Goal: Information Seeking & Learning: Learn about a topic

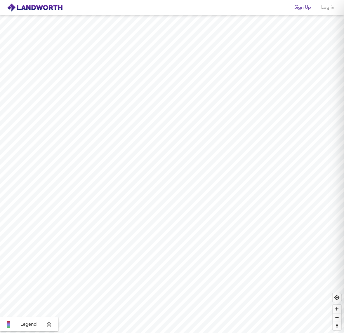
click at [325, 8] on span "Log in" at bounding box center [328, 8] width 14 height 8
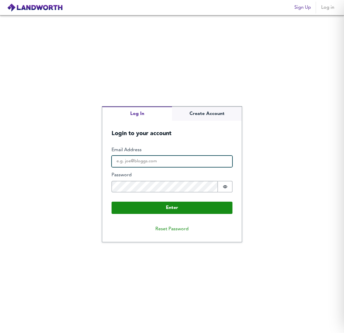
click at [159, 159] on input "Email Address" at bounding box center [172, 162] width 121 height 12
type input "jed@shamel.co.uk"
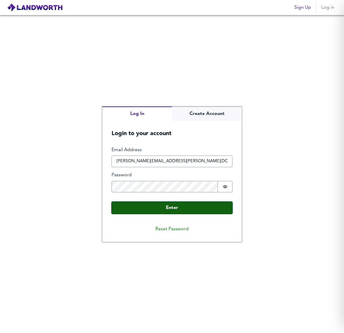
click at [147, 206] on button "Enter" at bounding box center [172, 208] width 121 height 12
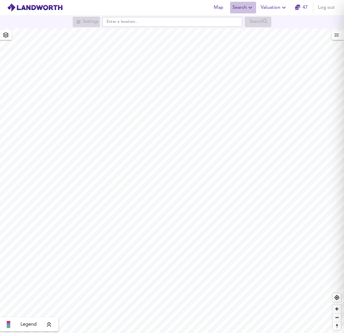
click at [242, 8] on span "Search" at bounding box center [242, 8] width 21 height 8
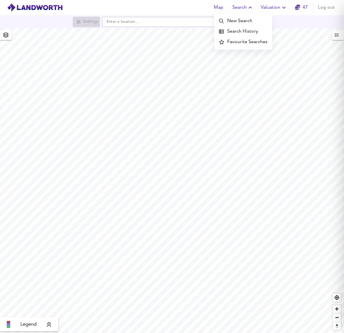
click at [239, 21] on li "New Search" at bounding box center [243, 21] width 58 height 11
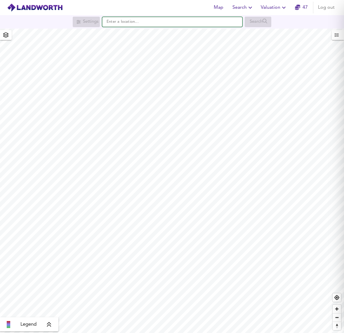
click at [147, 25] on input "text" at bounding box center [172, 22] width 140 height 10
click at [113, 22] on input "E1 W1LP" at bounding box center [172, 22] width 140 height 10
click at [113, 22] on input "E1W1LP" at bounding box center [172, 22] width 140 height 10
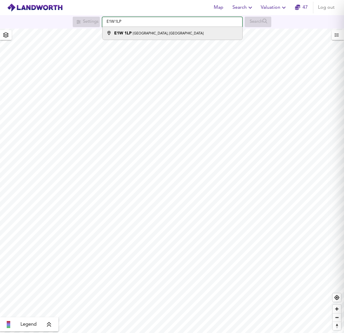
type input "E1W1LP"
click at [118, 36] on div "E1W 1LP [GEOGRAPHIC_DATA], [GEOGRAPHIC_DATA]" at bounding box center [158, 33] width 89 height 6
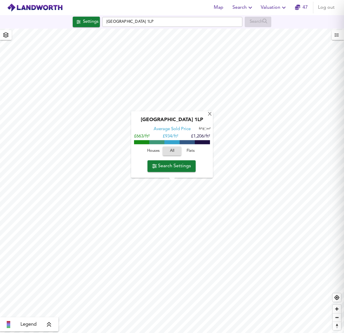
click at [174, 166] on span "Search Settings" at bounding box center [171, 166] width 39 height 8
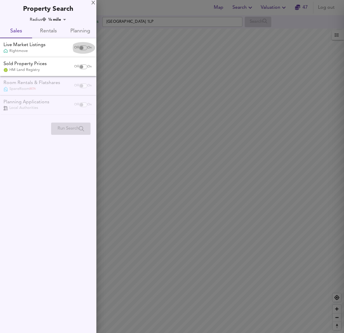
click at [82, 48] on input "checkbox" at bounding box center [81, 48] width 14 height 5
checkbox input "true"
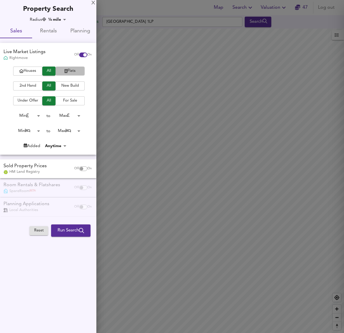
click at [66, 72] on icon "button" at bounding box center [66, 71] width 3 height 4
click at [23, 83] on span "2nd Hand" at bounding box center [27, 86] width 23 height 7
click at [69, 102] on span "For Sale" at bounding box center [69, 100] width 23 height 7
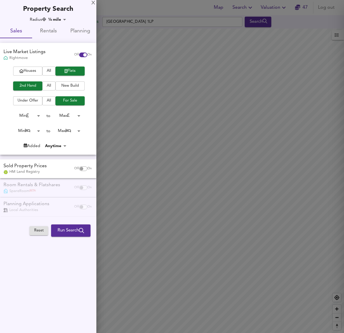
click at [38, 114] on body "Map Search Valuation 47 Log out Settings [GEOGRAPHIC_DATA] 1LP Search Legend UK…" at bounding box center [172, 166] width 344 height 333
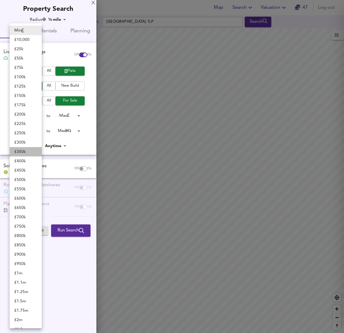
click at [24, 152] on li "£ 350k" at bounding box center [26, 151] width 32 height 9
type input "350000"
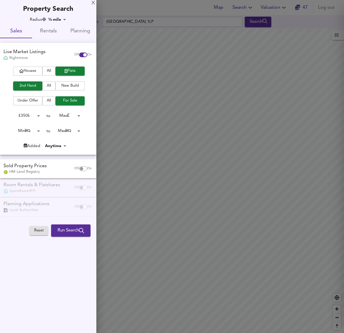
click at [78, 114] on body "Map Search Valuation 47 Log out Settings [GEOGRAPHIC_DATA] 1LP Search Legend UK…" at bounding box center [172, 166] width 344 height 333
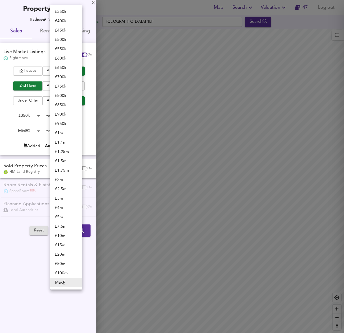
click at [62, 42] on li "£ 500k" at bounding box center [66, 39] width 32 height 9
type input "500000"
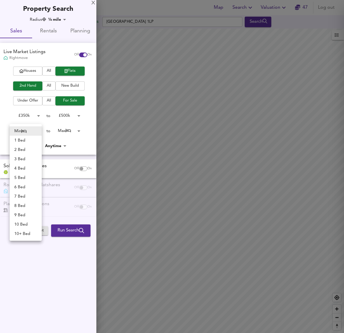
click at [39, 131] on body "Map Search Valuation 47 Log out Settings [GEOGRAPHIC_DATA] 1LP Search Legend UK…" at bounding box center [172, 166] width 344 height 333
click at [37, 139] on li "1 Bed" at bounding box center [26, 140] width 32 height 9
type input "1"
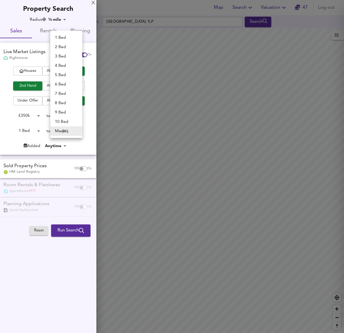
click at [76, 130] on body "Map Search Valuation 47 Log out Settings [GEOGRAPHIC_DATA] 1LP Search Legend UK…" at bounding box center [172, 166] width 344 height 333
click at [62, 37] on li "1 Bed" at bounding box center [66, 37] width 32 height 9
type input "1"
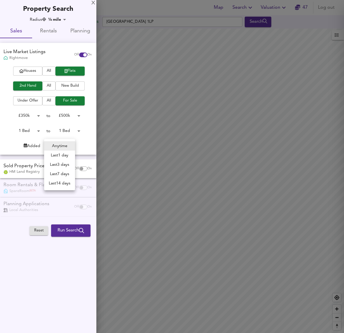
click at [66, 147] on body "Map Search Valuation 47 Log out Settings [GEOGRAPHIC_DATA] 1LP Search Legend UK…" at bounding box center [172, 166] width 344 height 333
click at [85, 142] on div at bounding box center [172, 166] width 344 height 333
click at [84, 169] on input "checkbox" at bounding box center [81, 168] width 14 height 5
checkbox input "true"
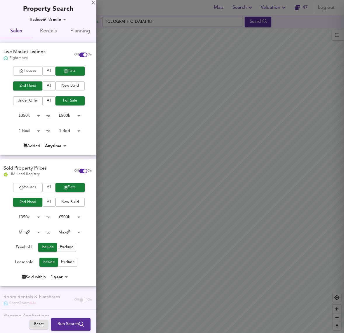
scroll to position [18, 0]
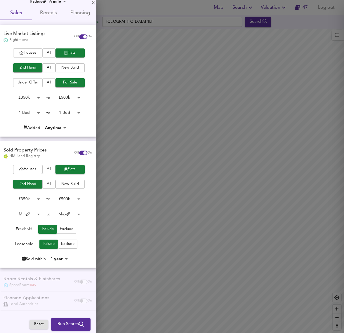
click at [60, 324] on span "Run Search" at bounding box center [71, 325] width 27 height 8
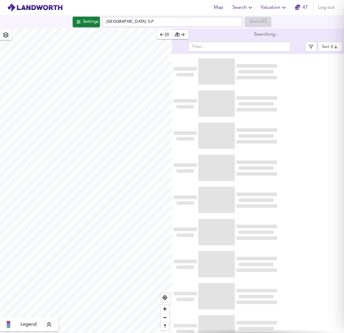
type input "bestdeal"
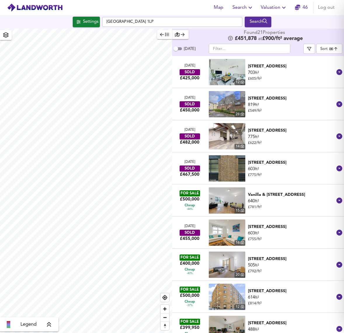
click at [278, 69] on div "[STREET_ADDRESS]" at bounding box center [292, 66] width 88 height 6
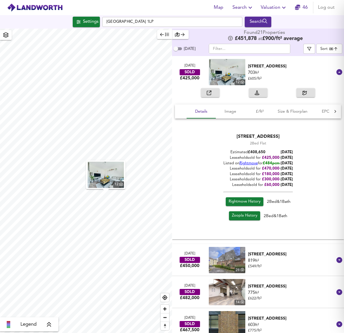
click at [229, 71] on img at bounding box center [227, 72] width 36 height 26
click at [234, 110] on span "Image" at bounding box center [230, 111] width 22 height 7
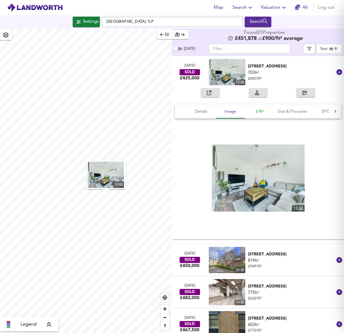
click at [255, 109] on span "£/ft²" at bounding box center [259, 111] width 22 height 7
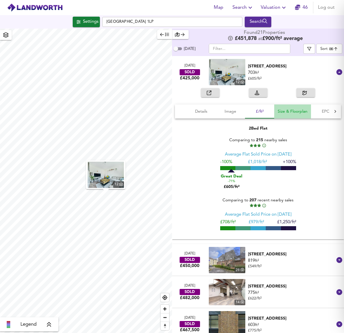
click at [287, 115] on button "Size & Floorplan" at bounding box center [292, 112] width 37 height 14
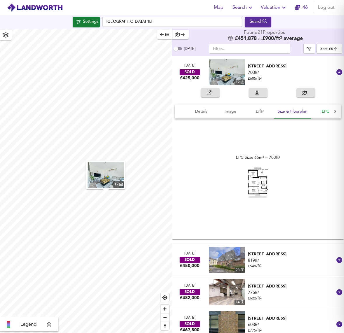
click at [324, 114] on span "EPC" at bounding box center [325, 111] width 22 height 7
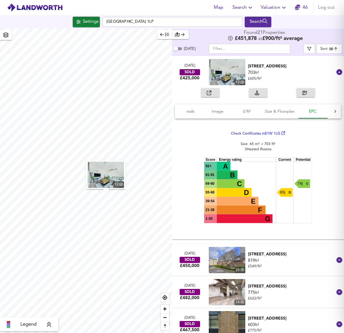
scroll to position [0, 14]
click at [294, 112] on button "Size & Floorplan" at bounding box center [278, 112] width 37 height 14
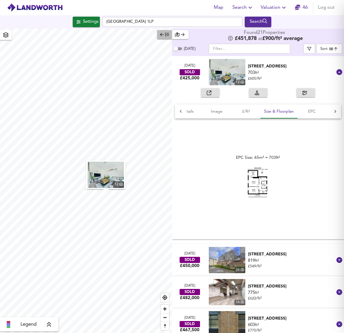
click at [159, 37] on button "button" at bounding box center [164, 34] width 15 height 9
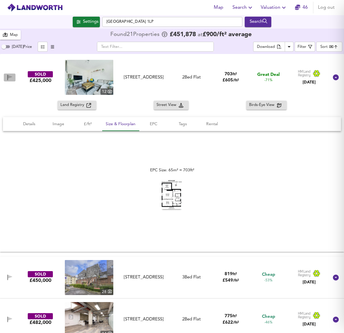
click at [9, 78] on icon "button" at bounding box center [10, 77] width 4 height 4
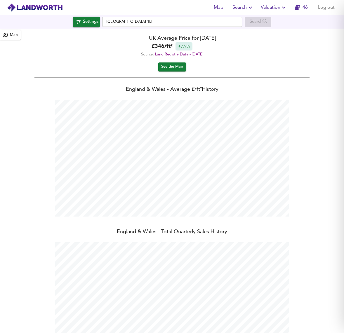
scroll to position [333, 344]
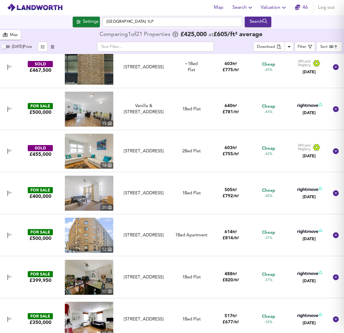
scroll to position [138, 0]
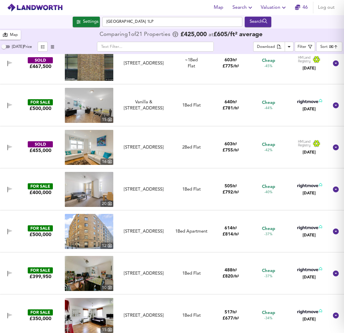
click at [88, 185] on img at bounding box center [89, 189] width 48 height 35
click at [133, 145] on div "[STREET_ADDRESS]" at bounding box center [143, 147] width 51 height 6
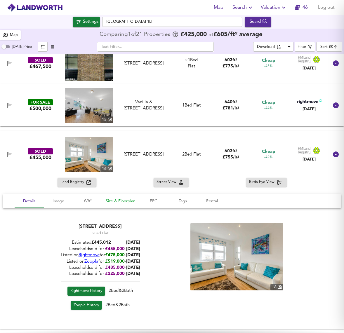
click at [107, 198] on span "Size & Floorplan" at bounding box center [121, 201] width 30 height 7
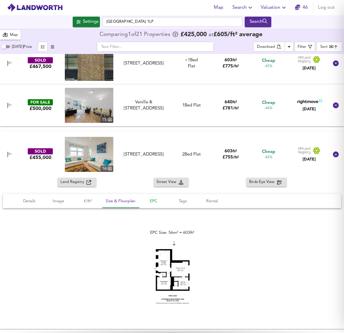
click at [147, 200] on span "EPC" at bounding box center [153, 201] width 22 height 7
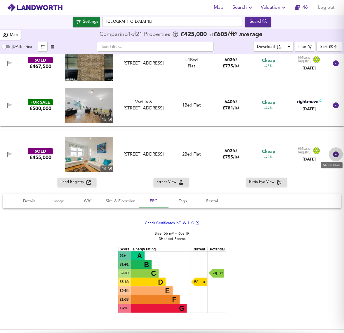
click at [334, 155] on icon at bounding box center [336, 155] width 6 height 6
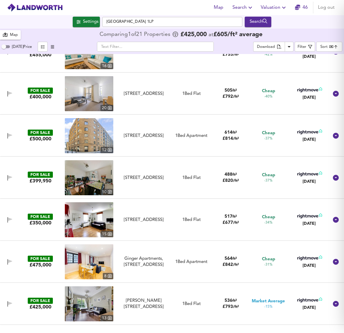
scroll to position [240, 0]
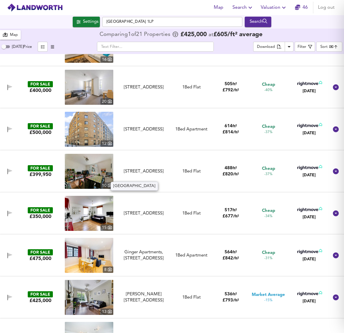
click at [138, 168] on div "[STREET_ADDRESS]" at bounding box center [143, 171] width 51 height 6
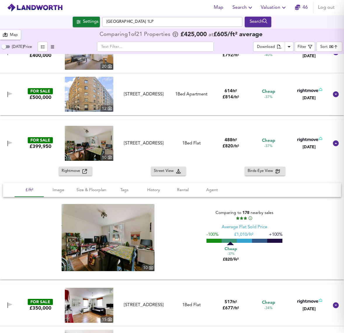
scroll to position [277, 0]
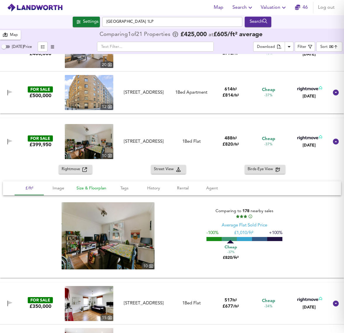
click at [100, 189] on span "Size & Floorplan" at bounding box center [91, 188] width 30 height 7
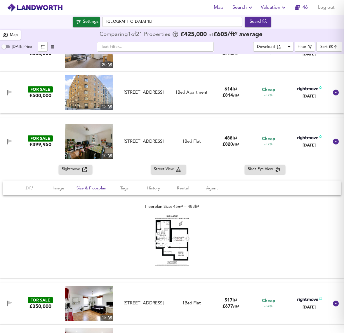
click at [171, 236] on img at bounding box center [171, 241] width 35 height 51
click at [24, 187] on span "£/ft²" at bounding box center [29, 188] width 22 height 7
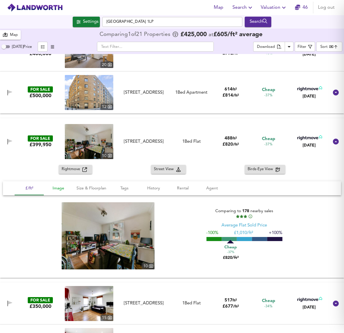
click at [54, 188] on span "Image" at bounding box center [58, 188] width 22 height 7
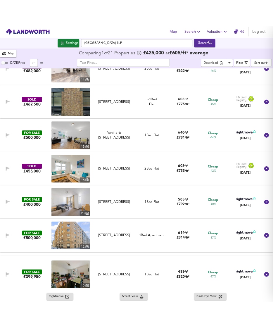
scroll to position [0, 0]
